Goal: Find specific page/section: Find specific page/section

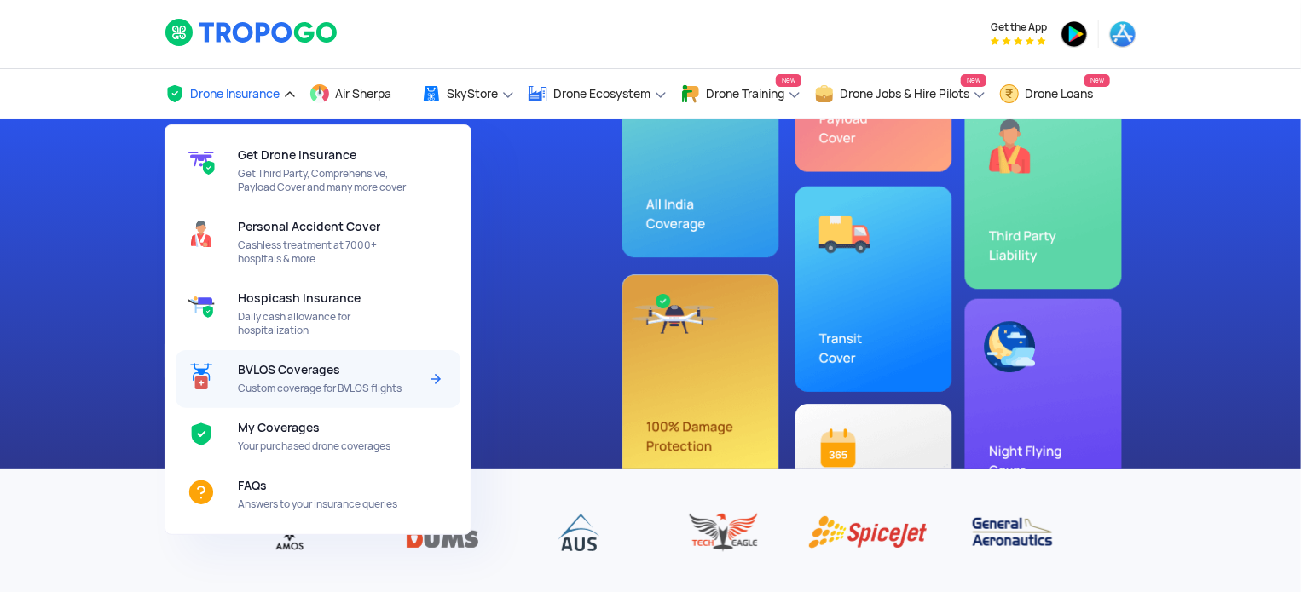
click at [303, 371] on span "BVLOS Coverages" at bounding box center [289, 370] width 102 height 14
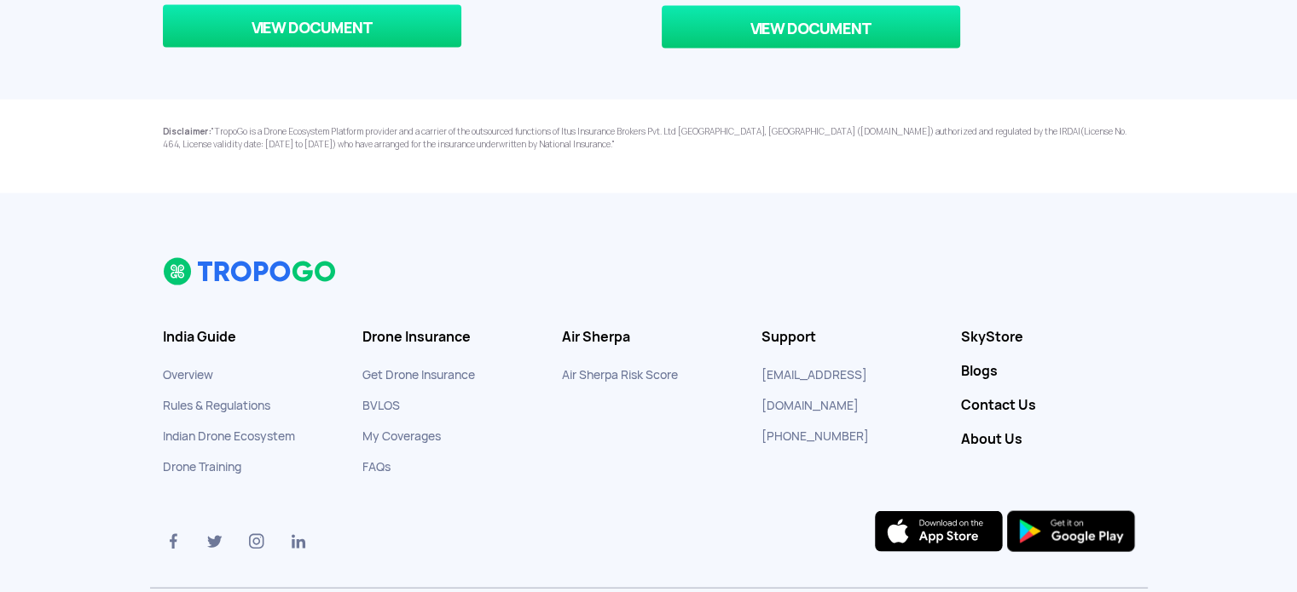
scroll to position [3580, 0]
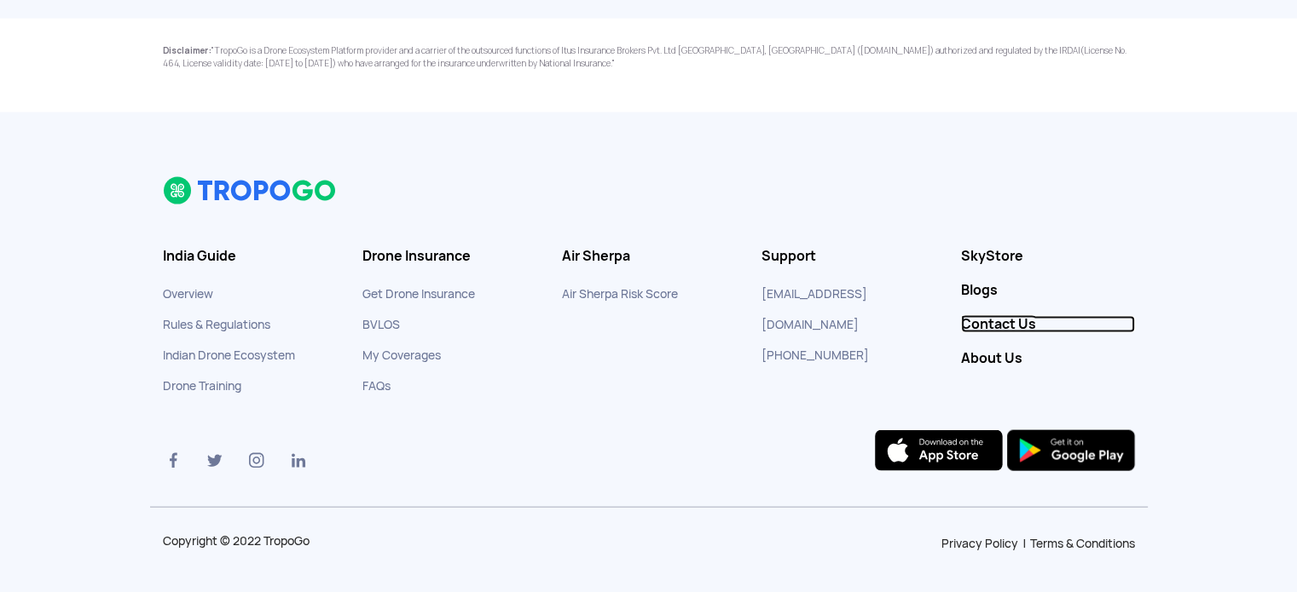
click at [1012, 316] on link "Contact Us" at bounding box center [1048, 324] width 174 height 17
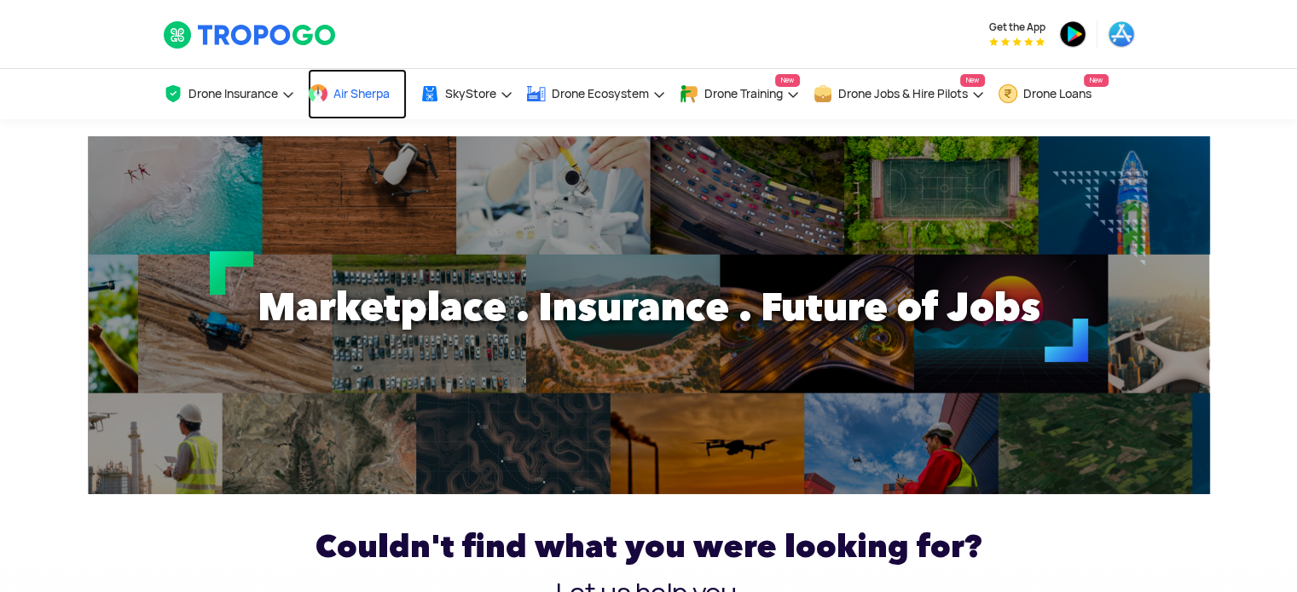
click at [361, 91] on span "Air Sherpa" at bounding box center [361, 94] width 56 height 14
